Goal: Task Accomplishment & Management: Manage account settings

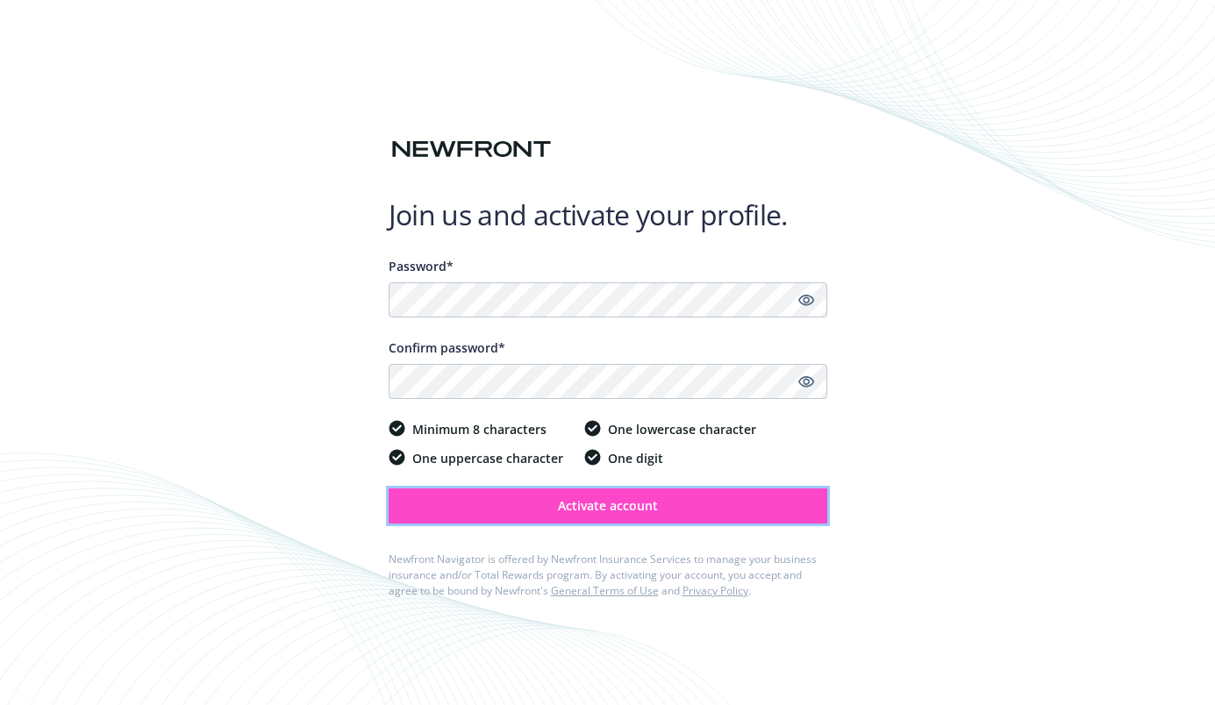
click at [630, 510] on span "Activate account" at bounding box center [608, 505] width 100 height 17
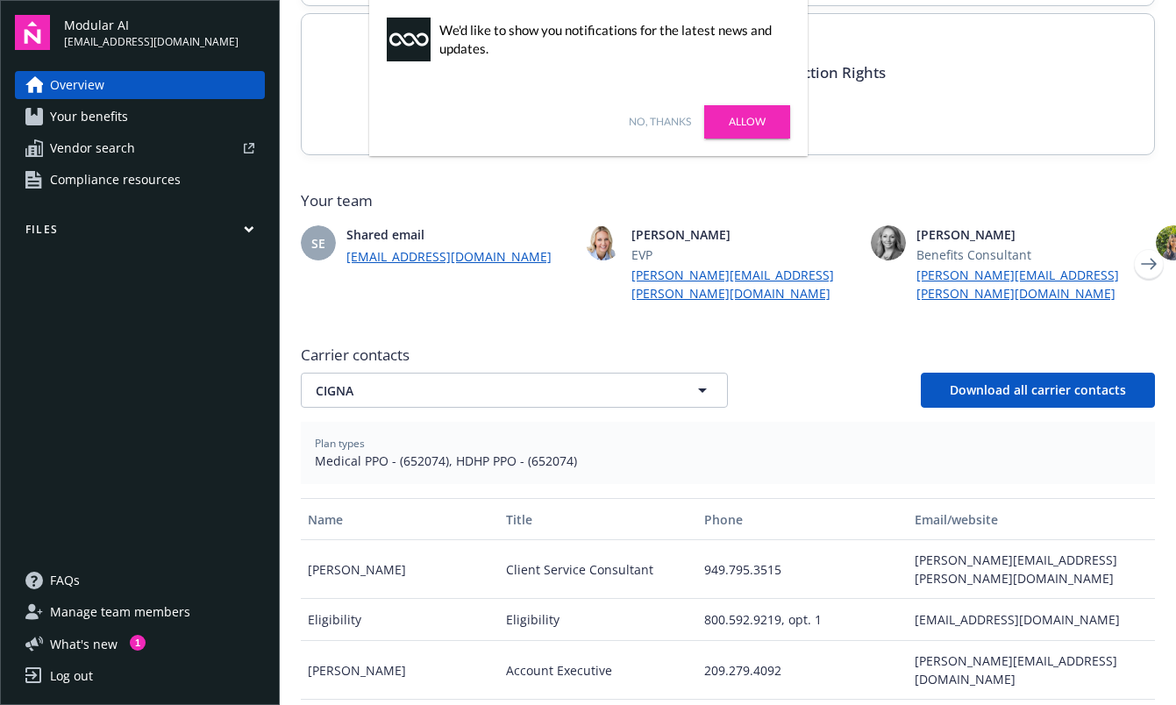
scroll to position [327, 0]
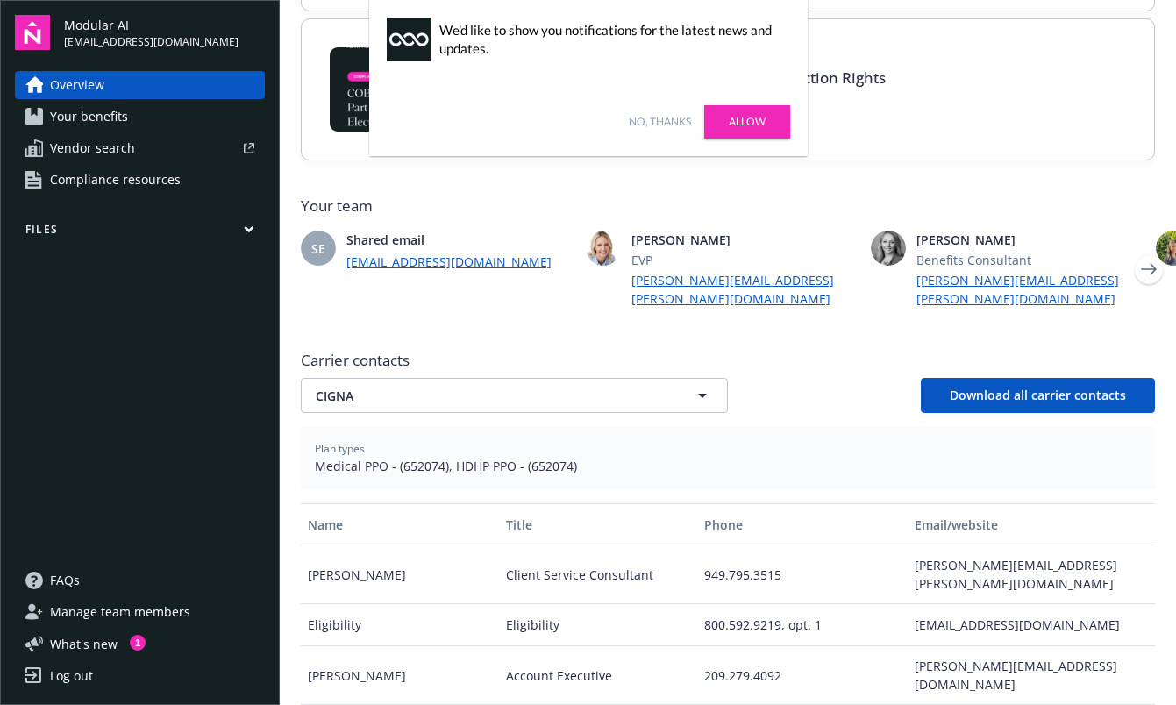
click at [637, 118] on link "No, thanks" at bounding box center [660, 122] width 62 height 16
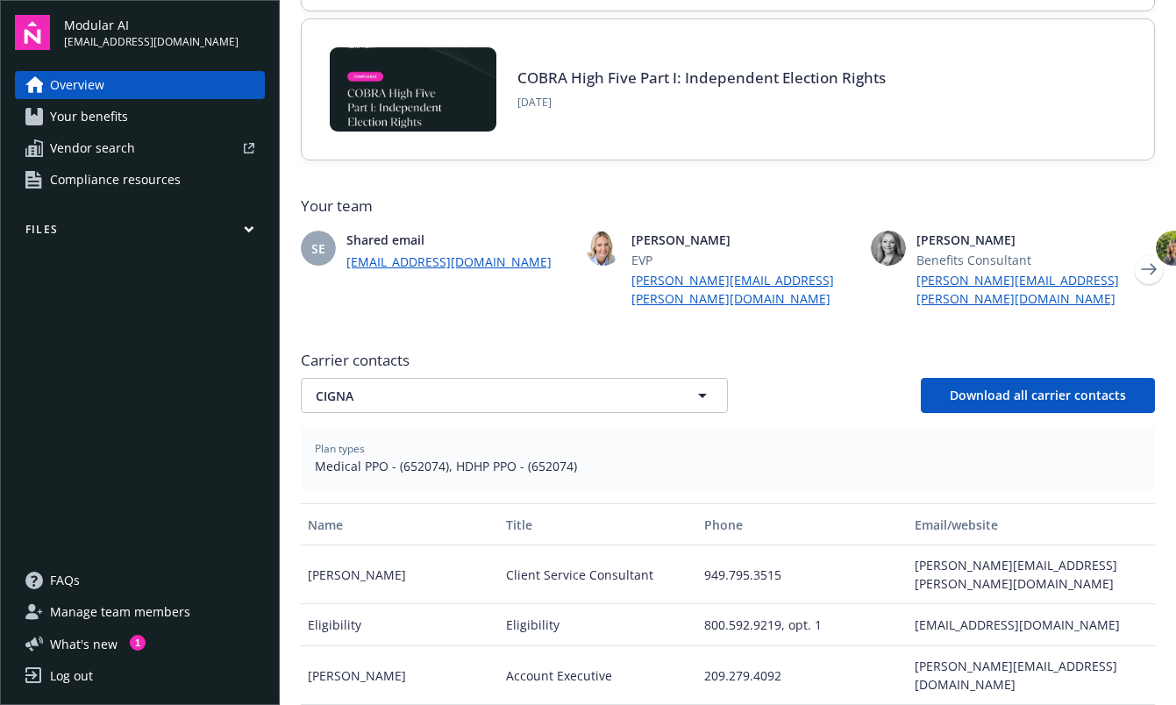
click at [750, 433] on div "Plan types Medical PPO - (652074), HDHP PPO - (652074)" at bounding box center [728, 458] width 854 height 62
click at [692, 396] on icon "button" at bounding box center [702, 395] width 21 height 21
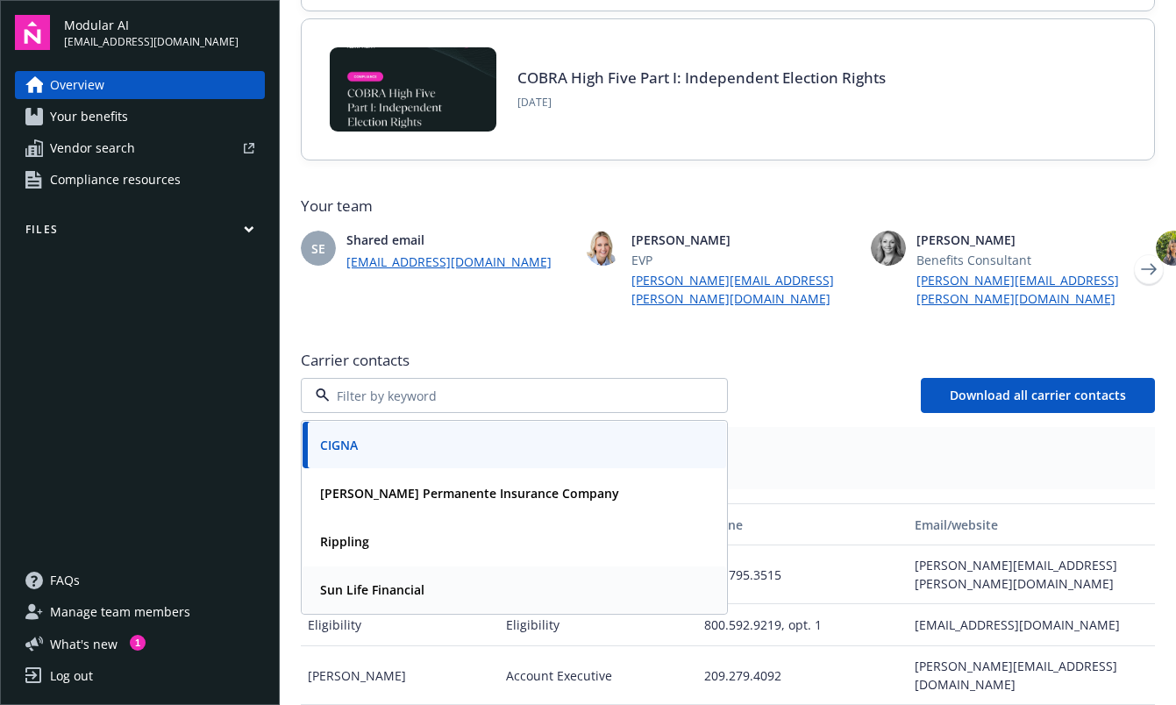
click at [389, 589] on strong "Sun Life Financial" at bounding box center [372, 589] width 104 height 17
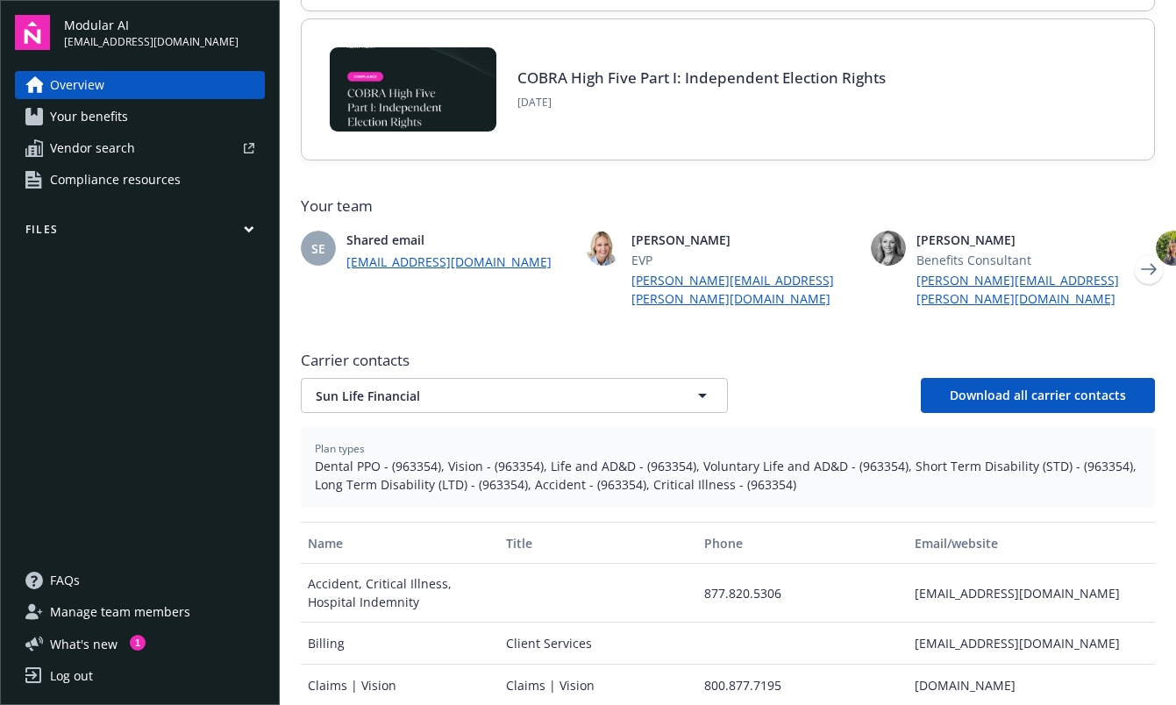
click at [792, 392] on div "Sun Life Financial Download all carrier contacts" at bounding box center [728, 395] width 854 height 35
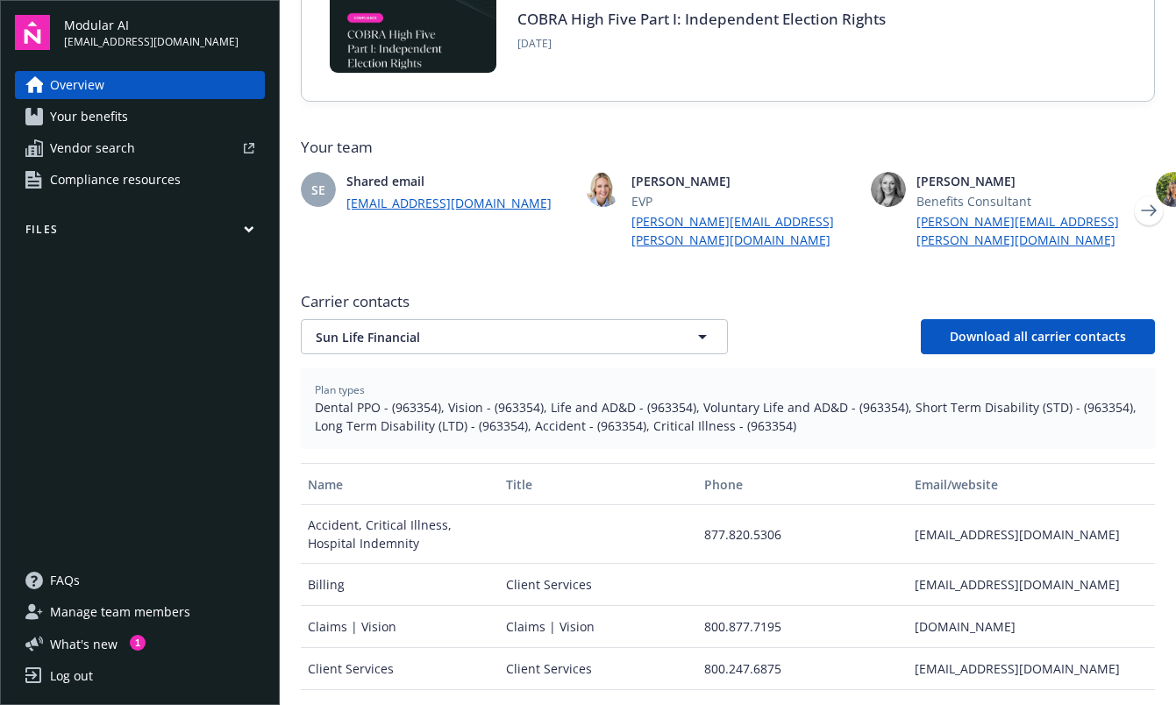
scroll to position [388, 0]
